Goal: Information Seeking & Learning: Find specific fact

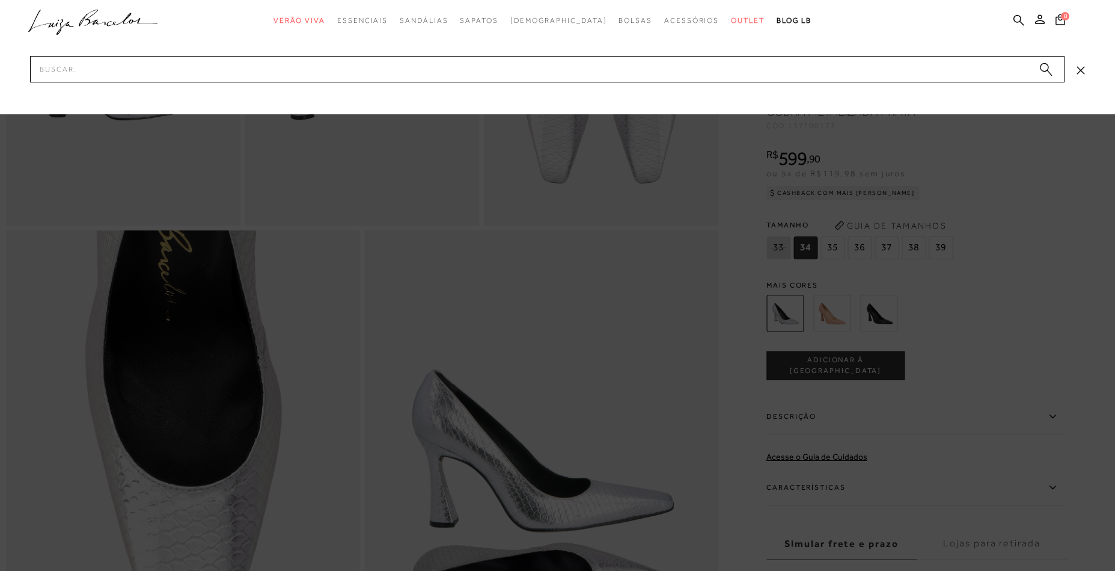
type input "123700783"
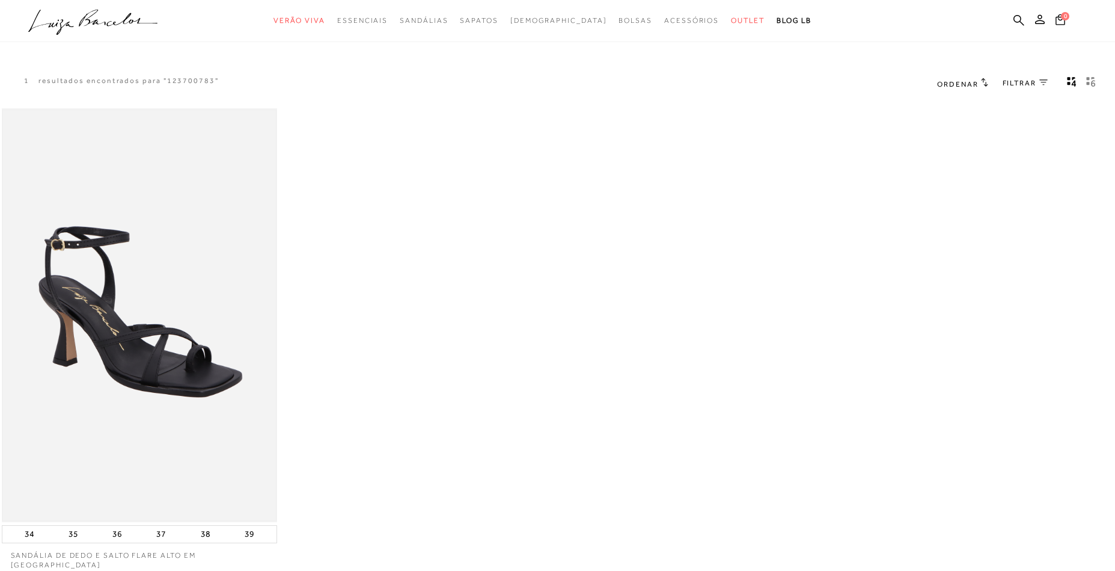
click at [147, 242] on img at bounding box center [140, 315] width 274 height 410
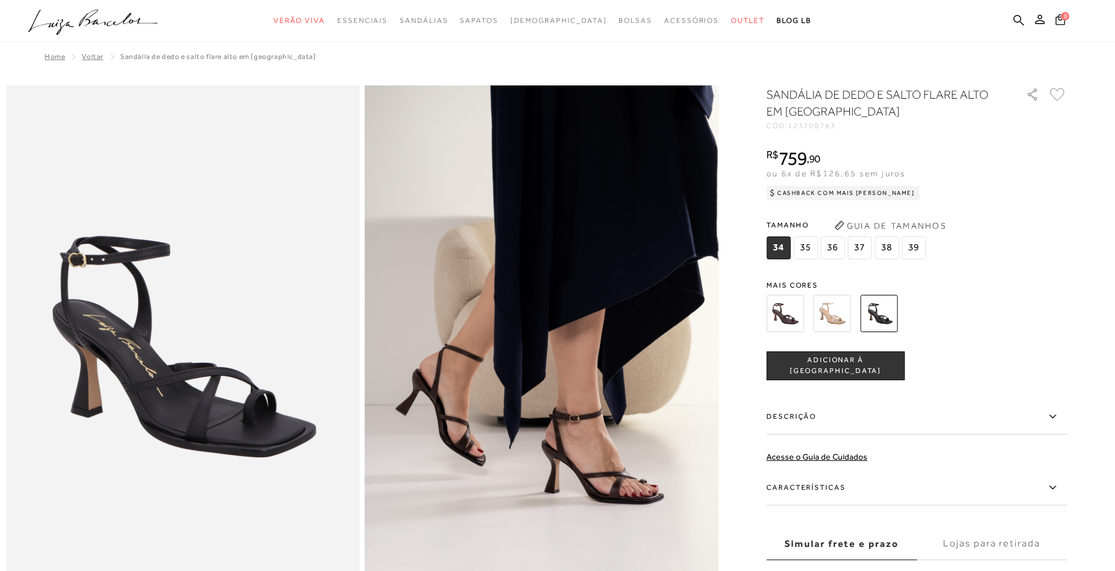
drag, startPoint x: 1018, startPoint y: 23, endPoint x: 907, endPoint y: 50, distance: 114.4
click at [1017, 23] on icon at bounding box center [1019, 19] width 11 height 11
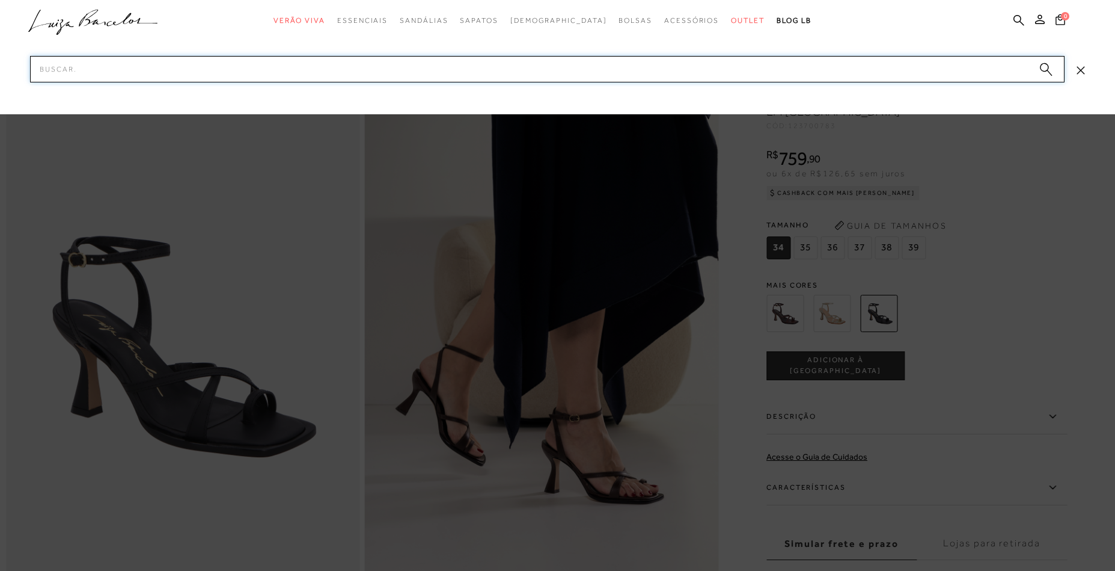
click at [882, 70] on input "Pesquisar" at bounding box center [547, 69] width 1035 height 26
paste input "123700783"
type input "123700783"
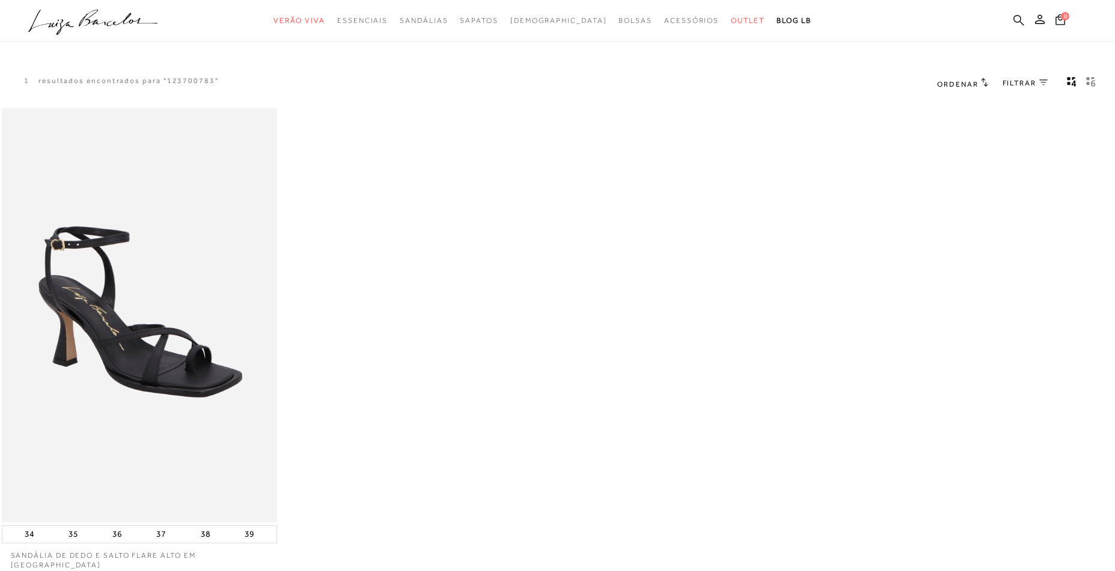
click at [1023, 19] on icon at bounding box center [1019, 19] width 11 height 11
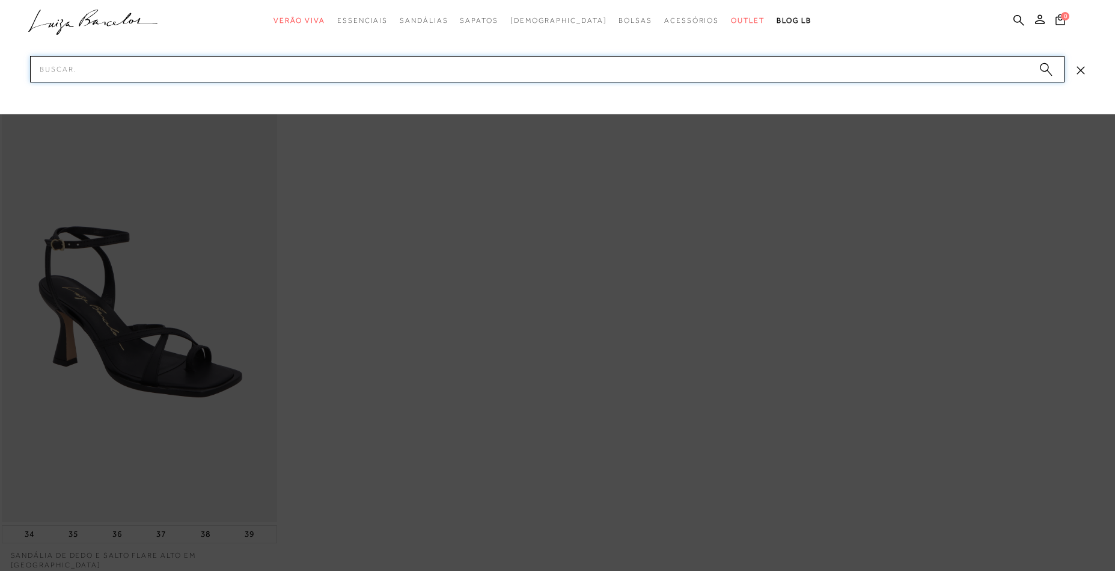
paste input "134700312"
click at [927, 67] on input "134700312" at bounding box center [547, 69] width 1035 height 26
click at [894, 72] on input "134700312" at bounding box center [547, 69] width 1035 height 26
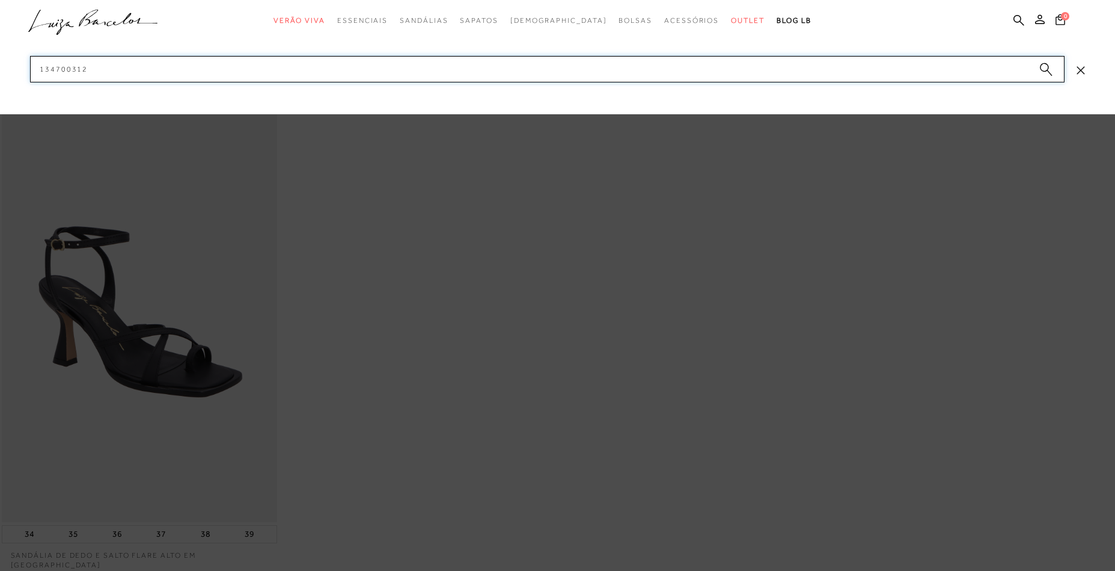
paste input "660022"
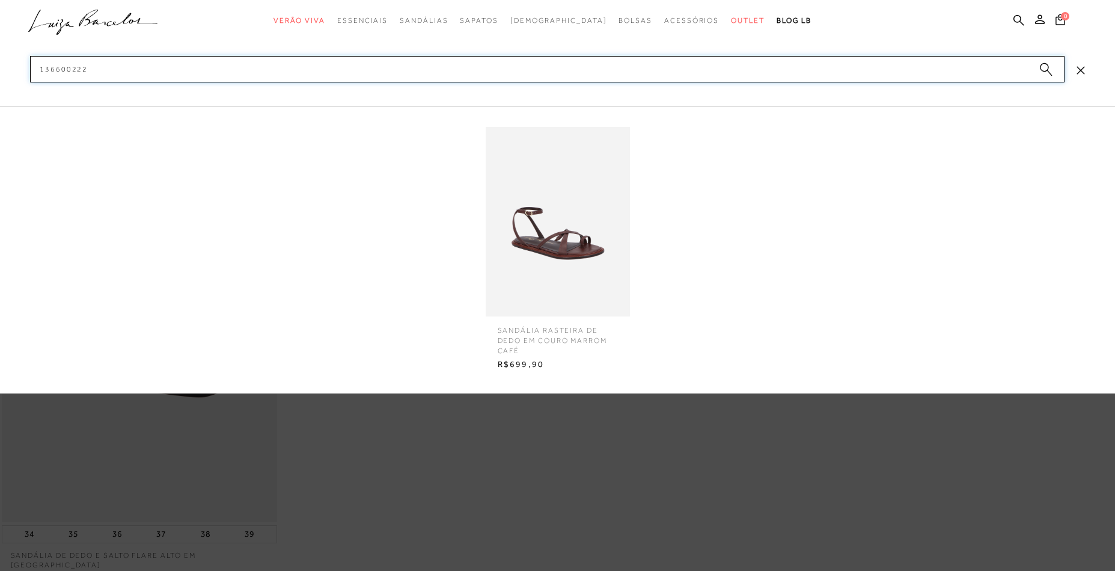
type input "136600222"
click at [583, 258] on img at bounding box center [558, 221] width 144 height 189
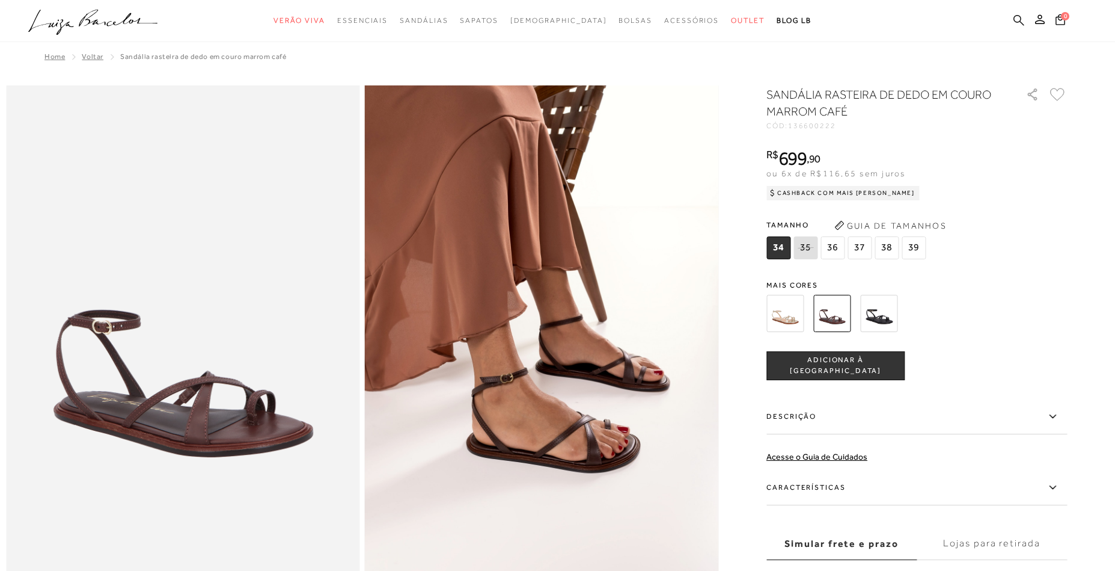
click at [1015, 21] on icon at bounding box center [1019, 19] width 11 height 11
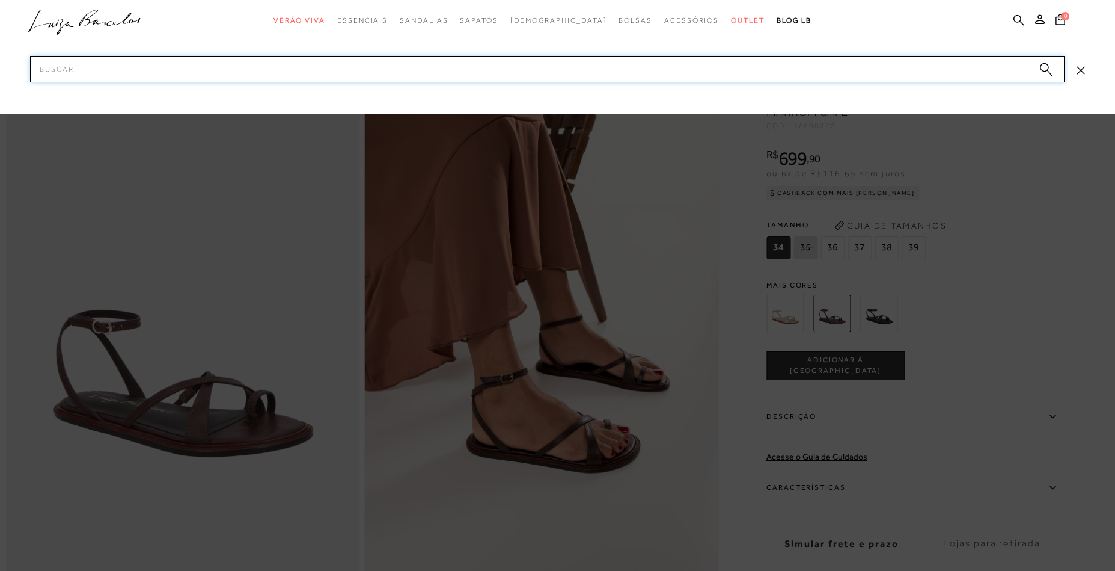
click at [809, 69] on input "Pesquisar" at bounding box center [547, 69] width 1035 height 26
paste input "140700162"
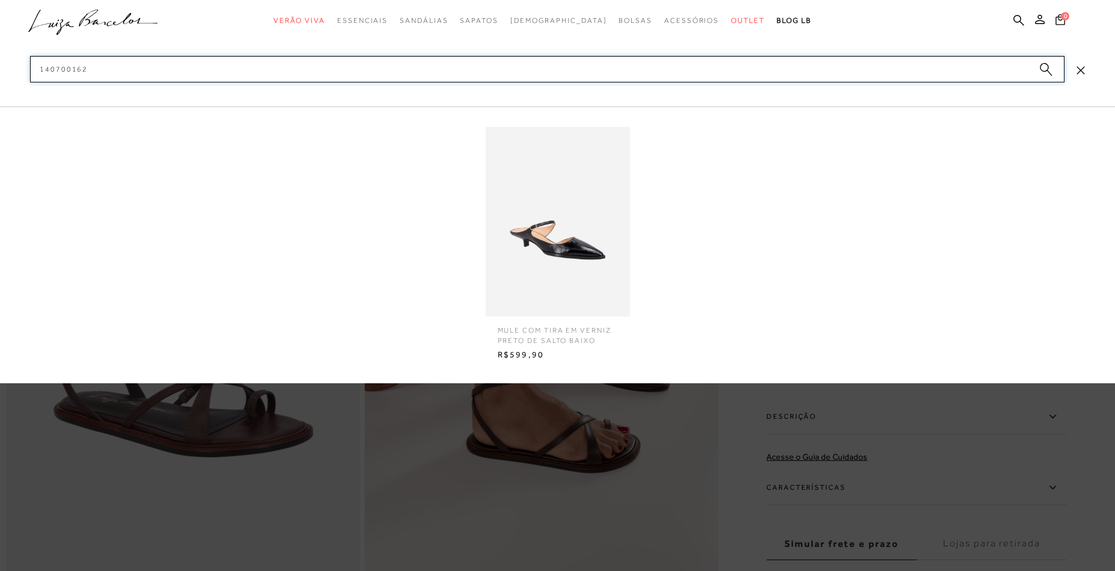
type input "140700162"
click at [598, 235] on img at bounding box center [558, 221] width 144 height 189
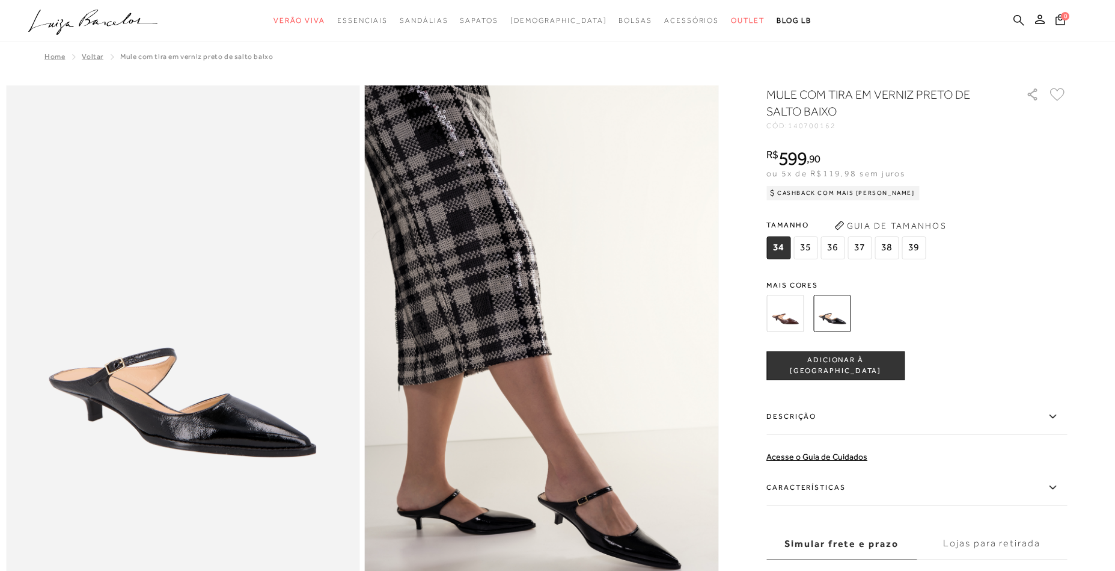
click at [1024, 22] on icon at bounding box center [1019, 19] width 11 height 11
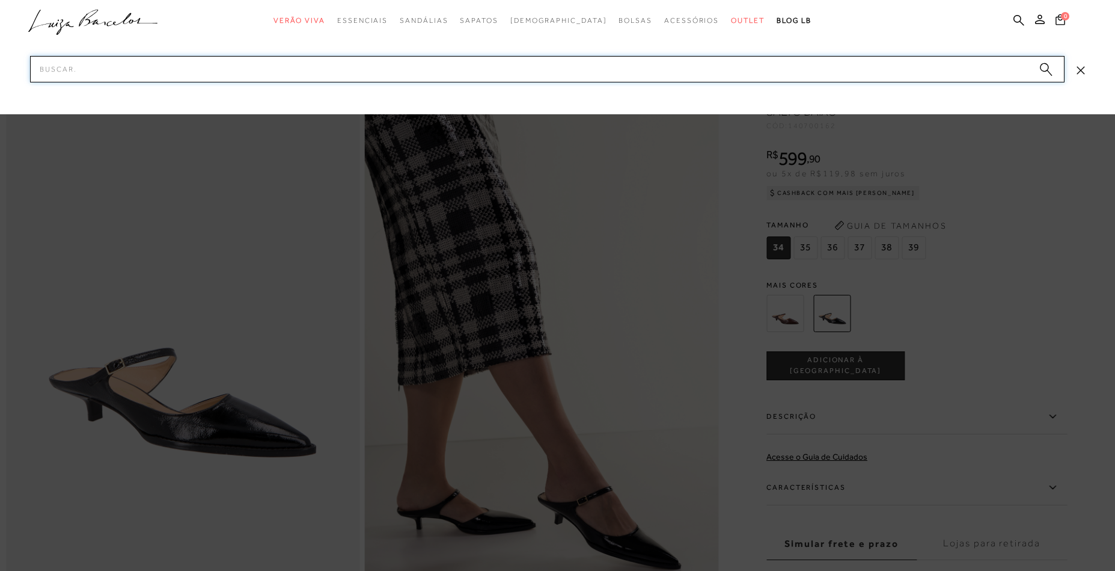
click at [942, 66] on input "Pesquisar" at bounding box center [547, 69] width 1035 height 26
paste input "137900261"
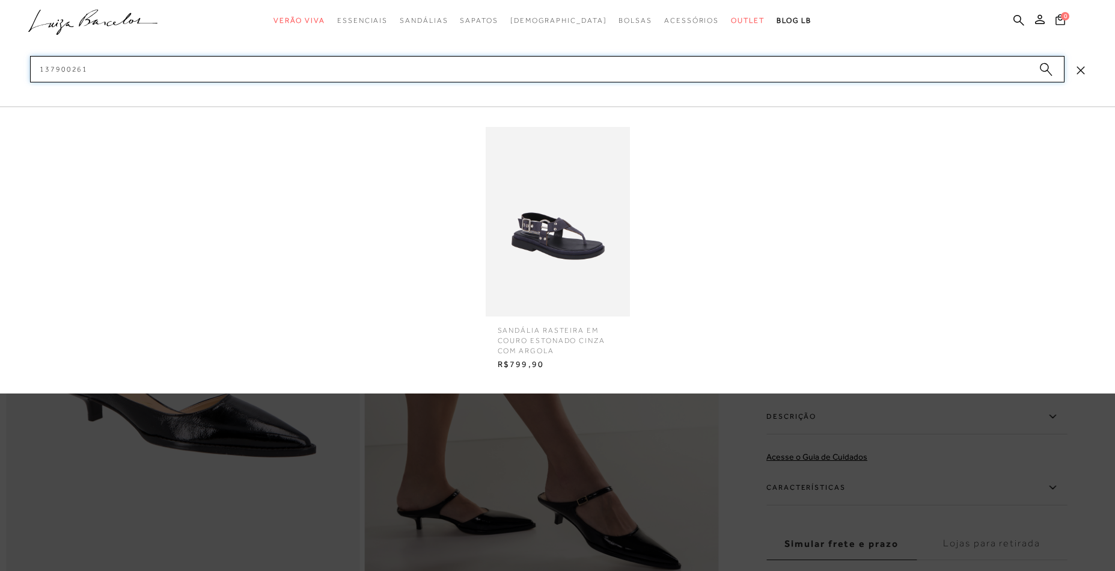
type input "137900261"
click at [542, 247] on img at bounding box center [558, 221] width 144 height 189
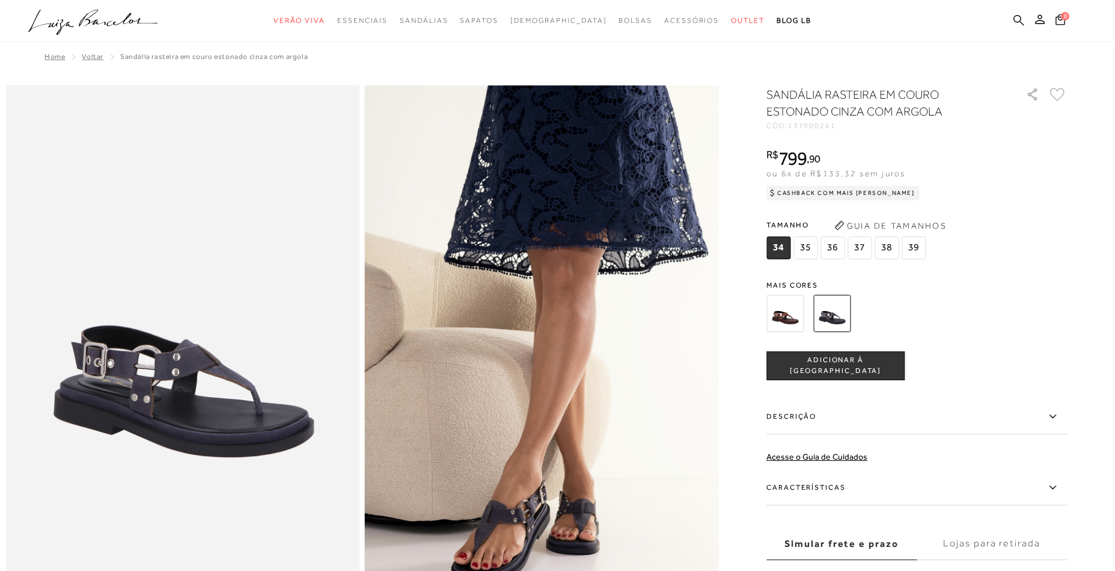
click at [1017, 23] on icon at bounding box center [1019, 19] width 11 height 11
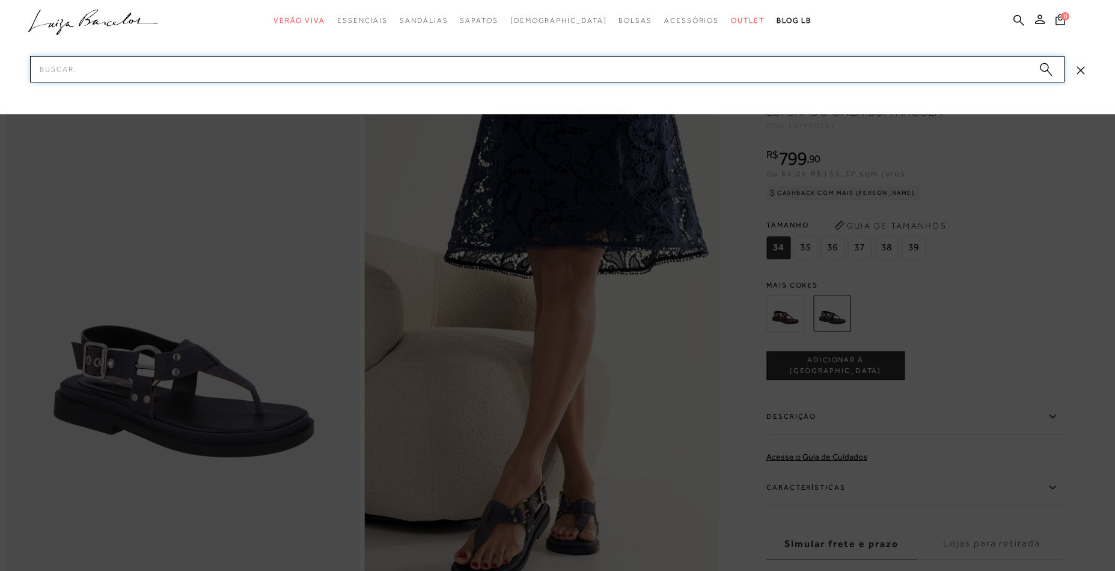
click at [865, 67] on input "Pesquisar" at bounding box center [547, 69] width 1035 height 26
paste input "137700173"
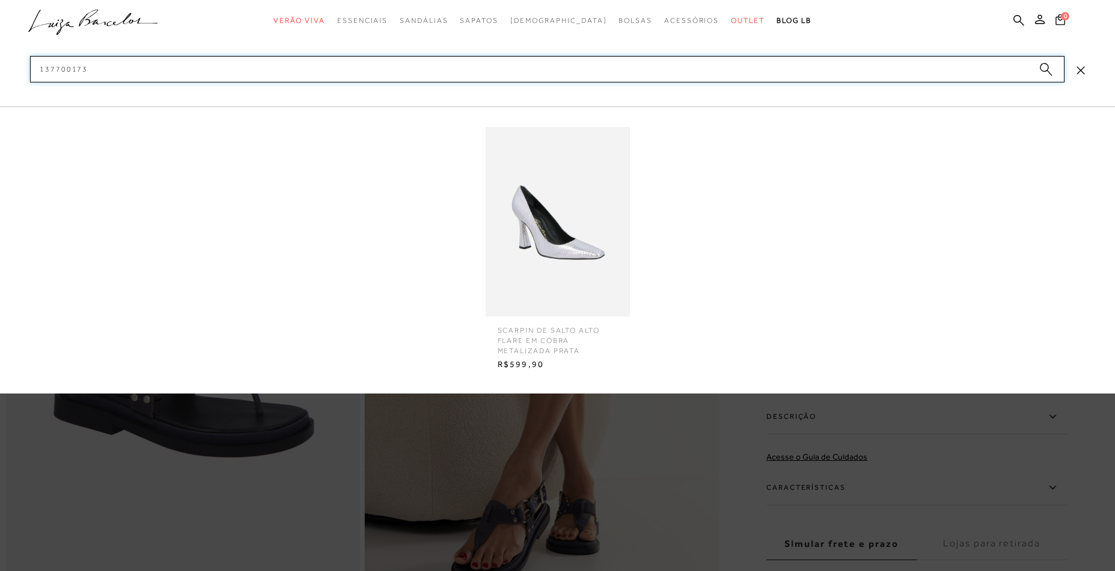
type input "137700173"
click at [606, 230] on img at bounding box center [558, 221] width 144 height 189
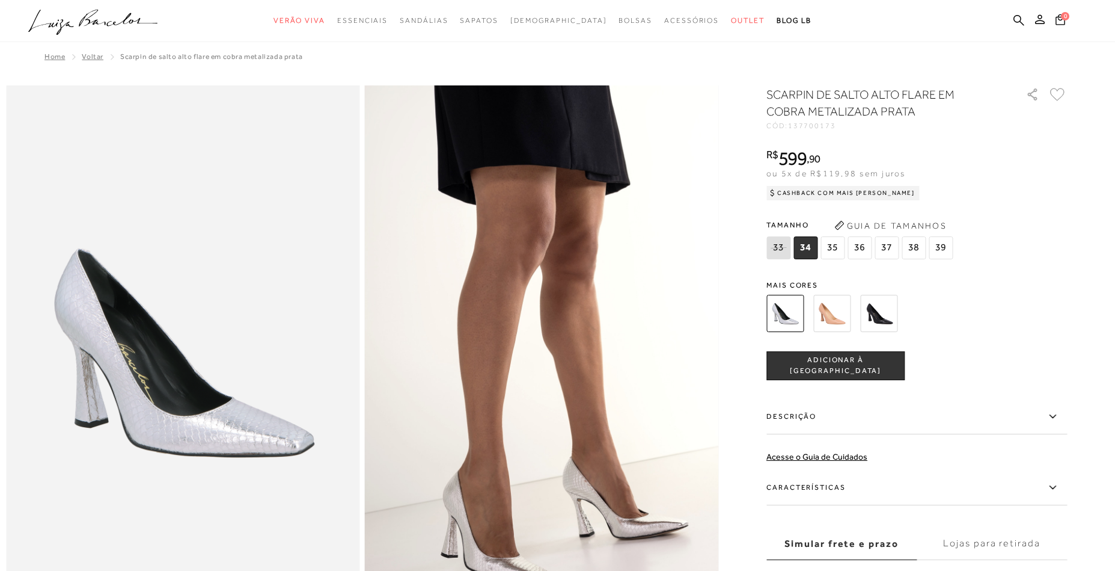
click at [869, 192] on div "Cashback com Mais [PERSON_NAME]" at bounding box center [843, 193] width 153 height 14
